Goal: Find specific page/section: Find specific page/section

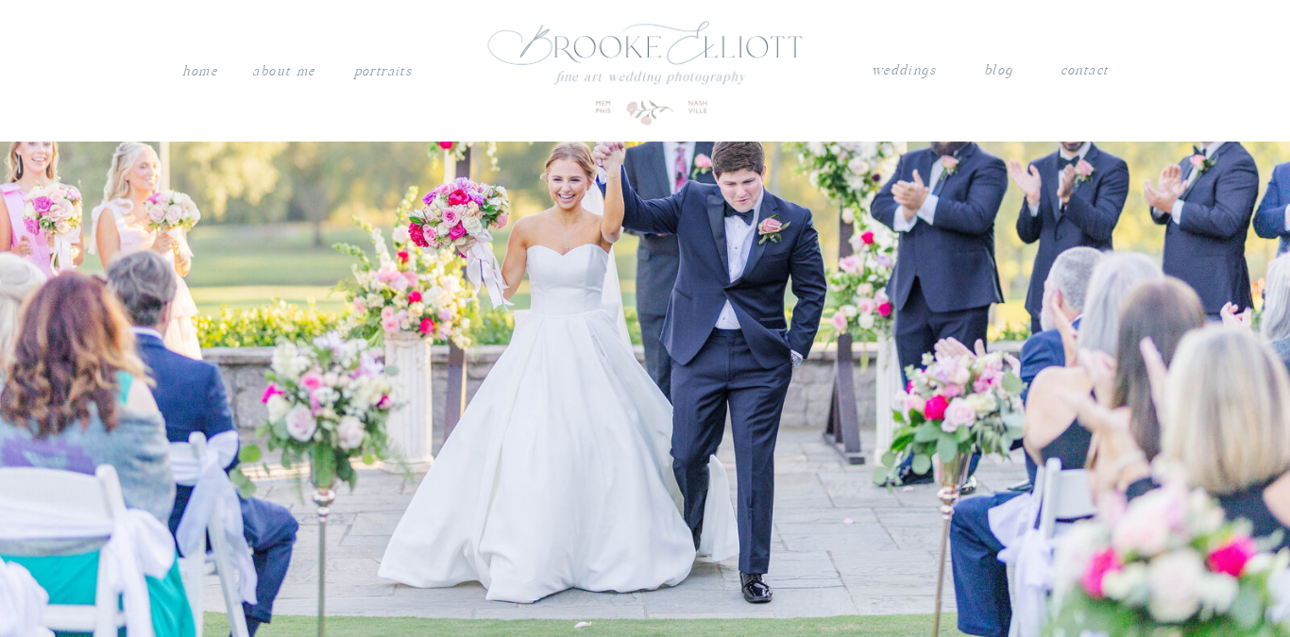
click at [911, 68] on nav "weddings" at bounding box center [903, 71] width 66 height 25
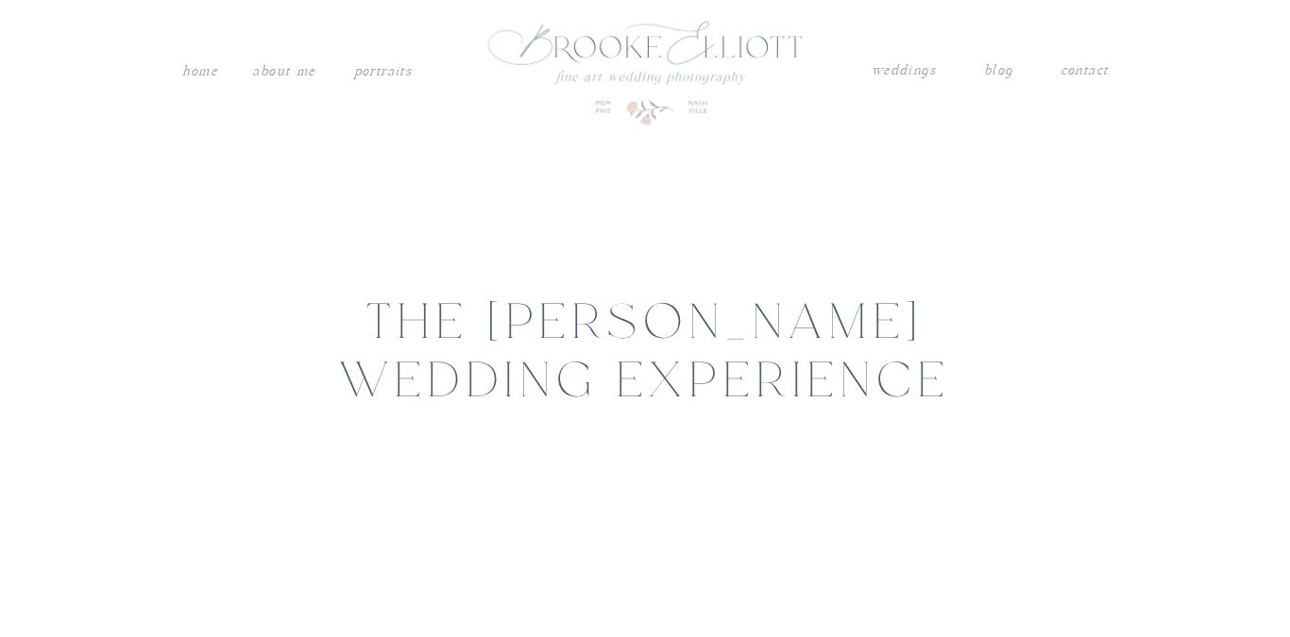
click at [1097, 71] on nav "contact" at bounding box center [1083, 68] width 49 height 19
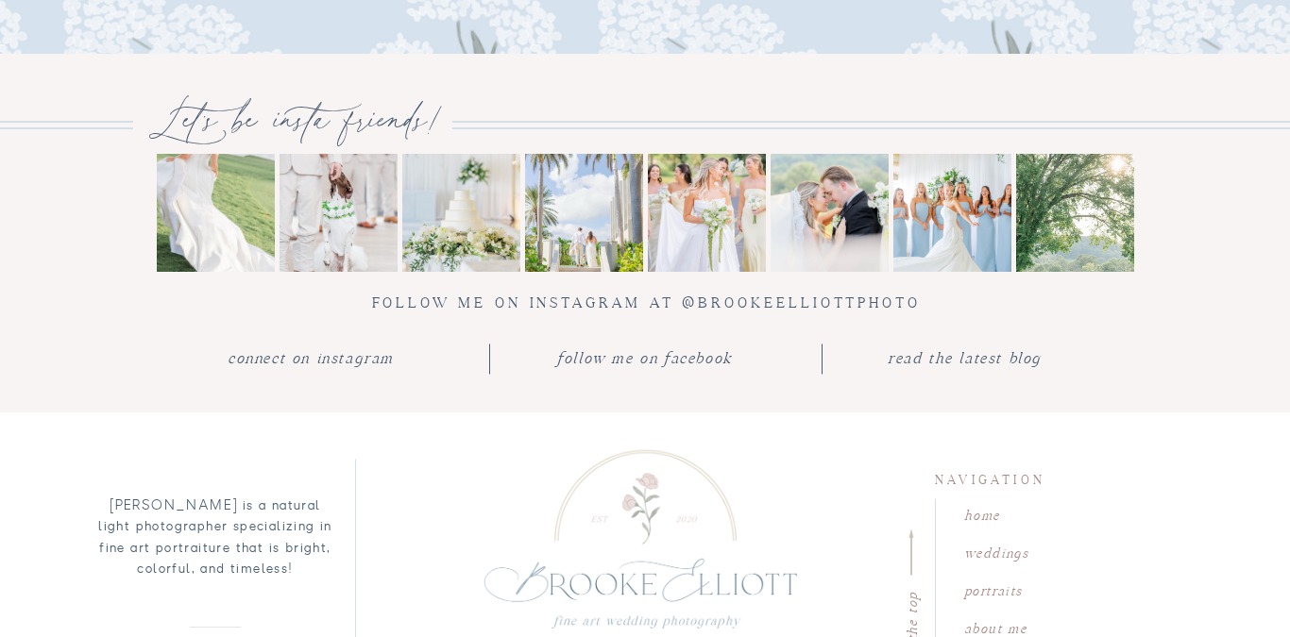
scroll to position [2283, 0]
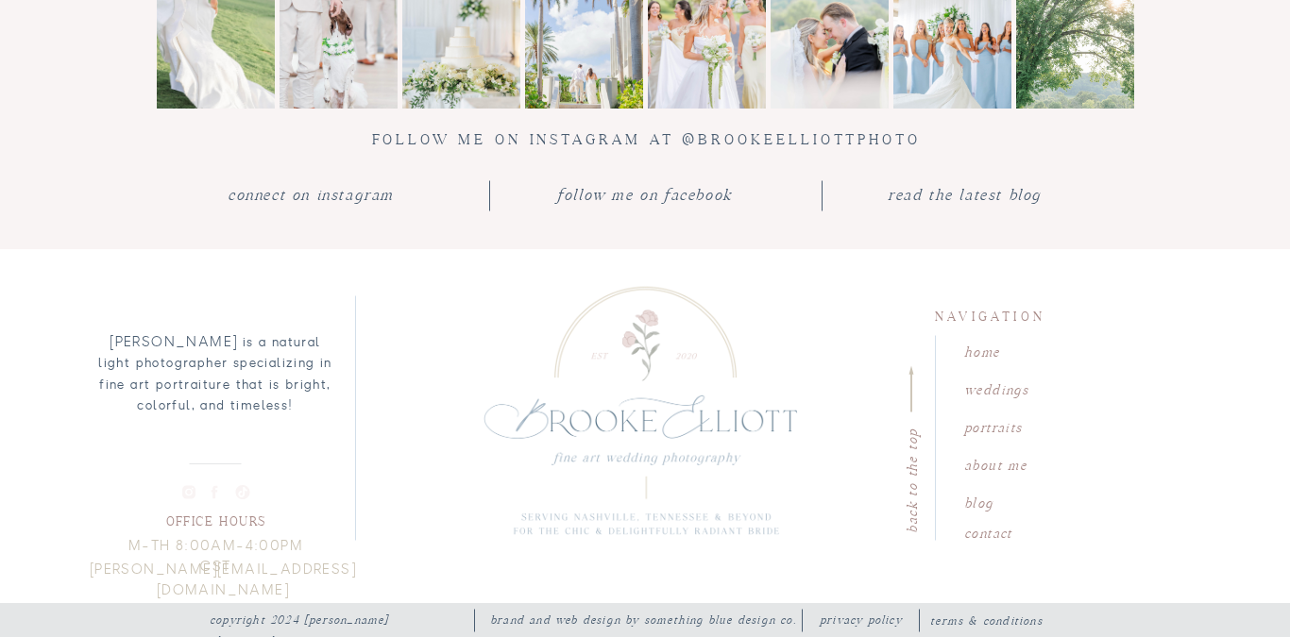
click at [1004, 430] on nav "portraits" at bounding box center [1018, 425] width 108 height 18
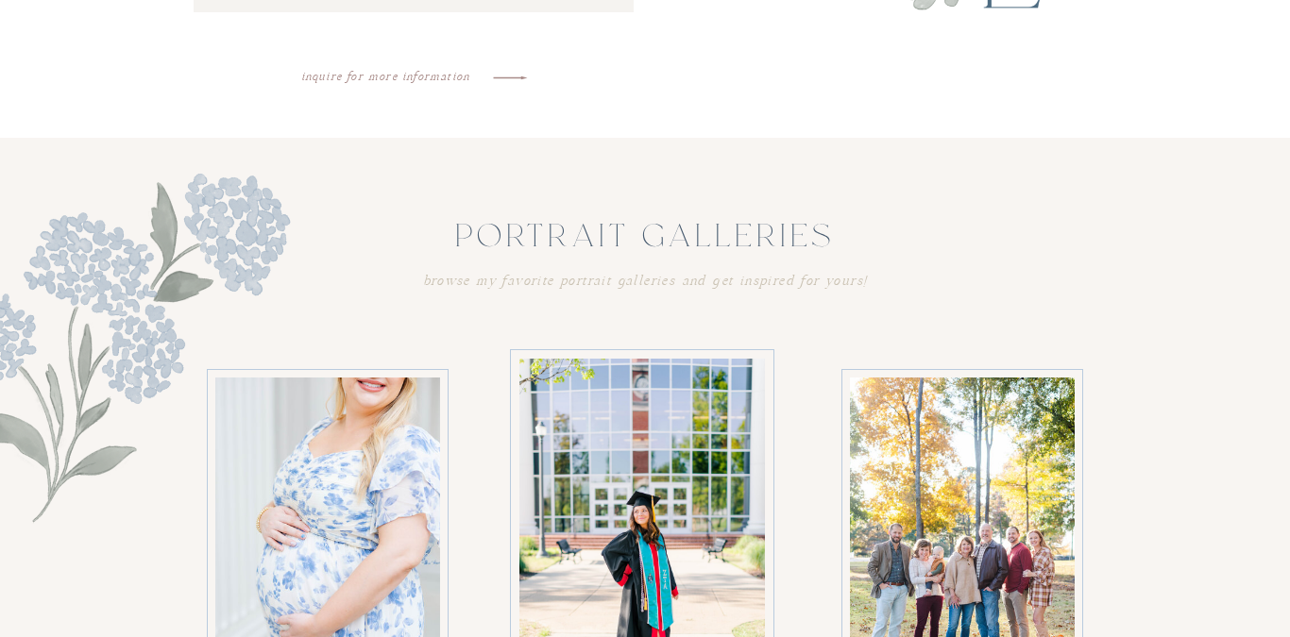
scroll to position [1733, 0]
